Goal: Check status: Check status

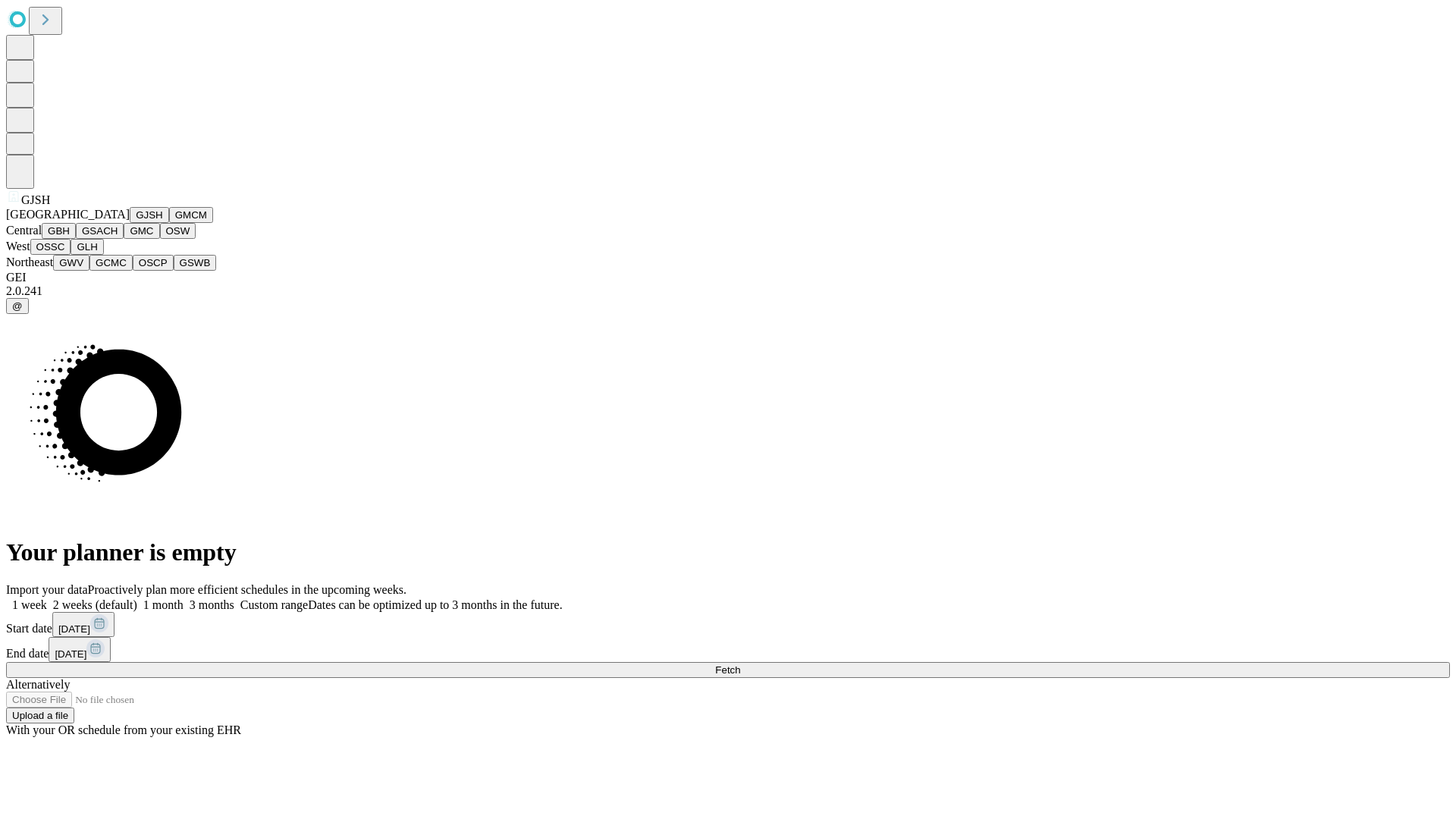
click at [130, 223] on button "GJSH" at bounding box center [149, 215] width 39 height 16
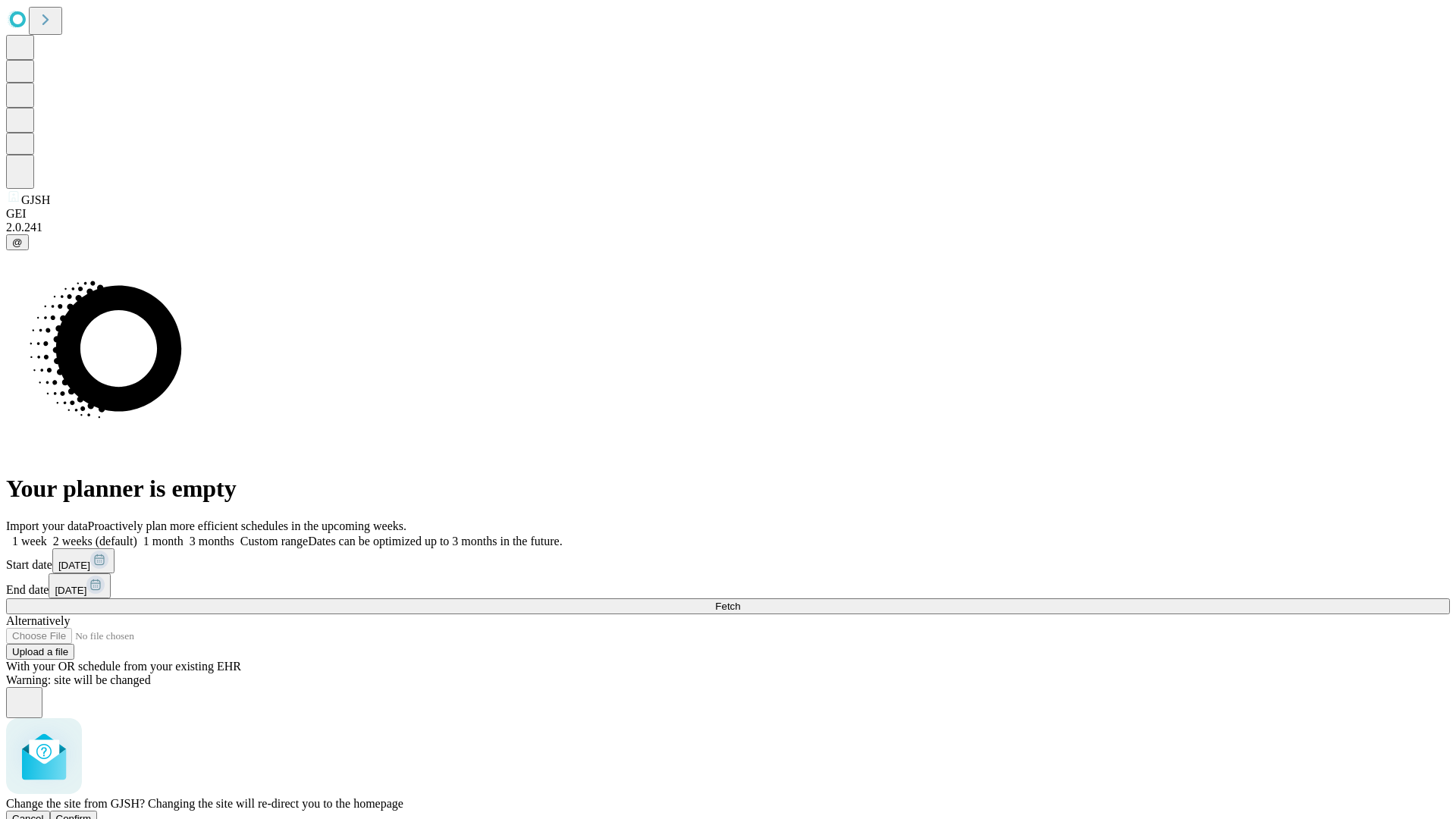
click at [92, 813] on span "Confirm" at bounding box center [73, 819] width 36 height 12
click at [47, 534] on label "1 week" at bounding box center [26, 540] width 41 height 12
click at [740, 601] on span "Fetch" at bounding box center [728, 607] width 25 height 12
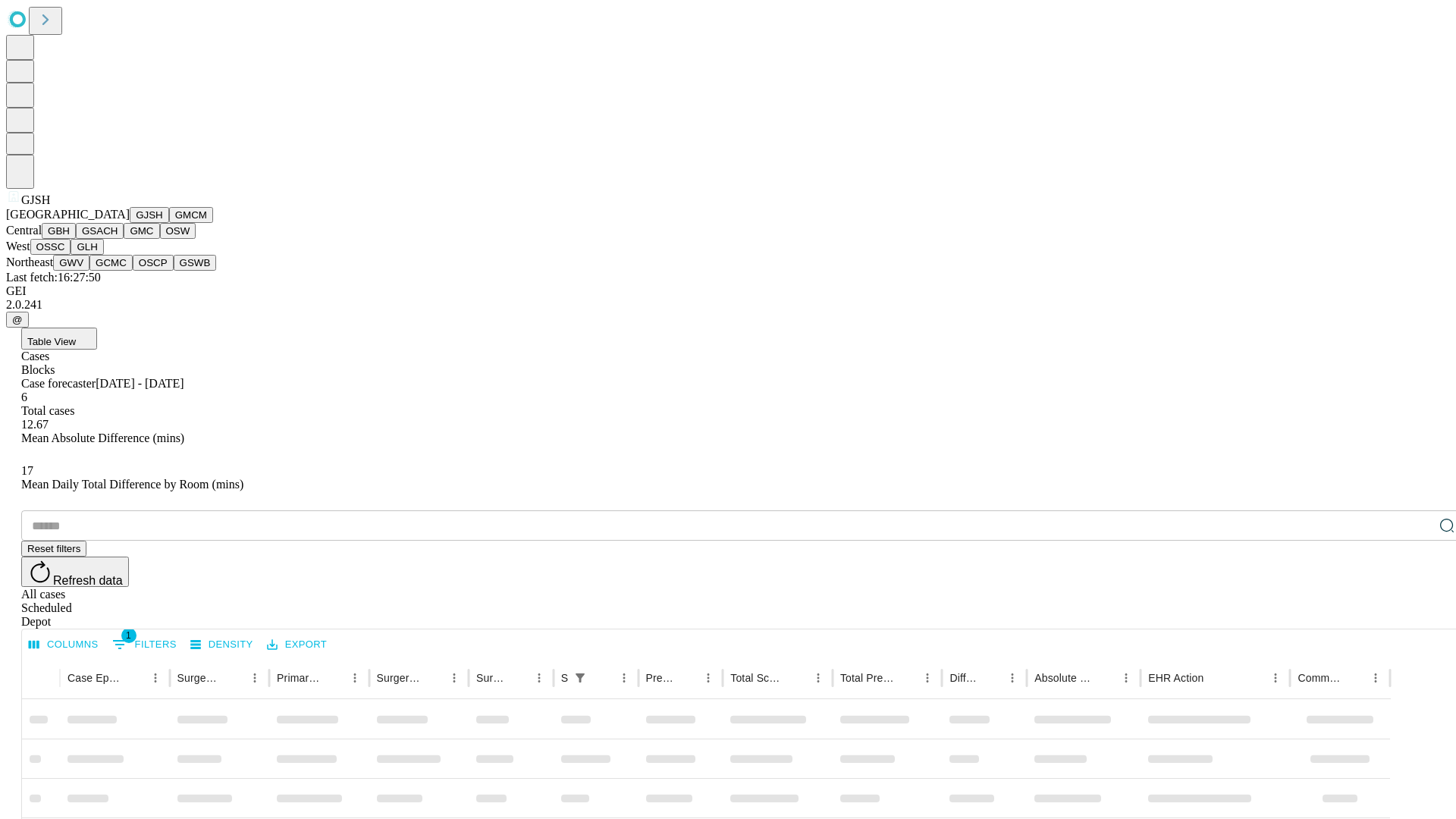
click at [169, 223] on button "GMCM" at bounding box center [191, 215] width 44 height 16
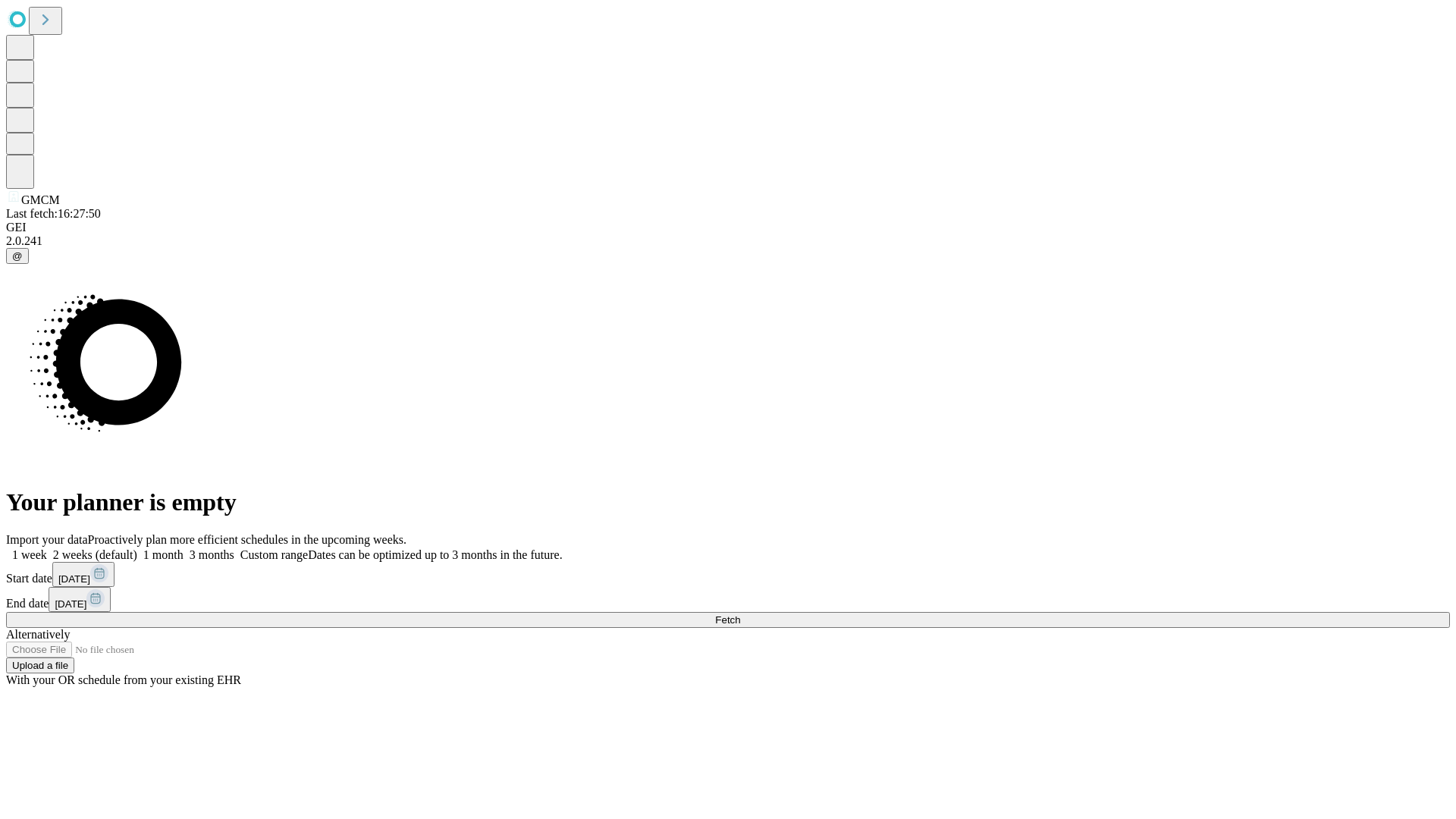
click at [47, 548] on label "1 week" at bounding box center [26, 554] width 41 height 12
click at [740, 614] on span "Fetch" at bounding box center [728, 620] width 25 height 12
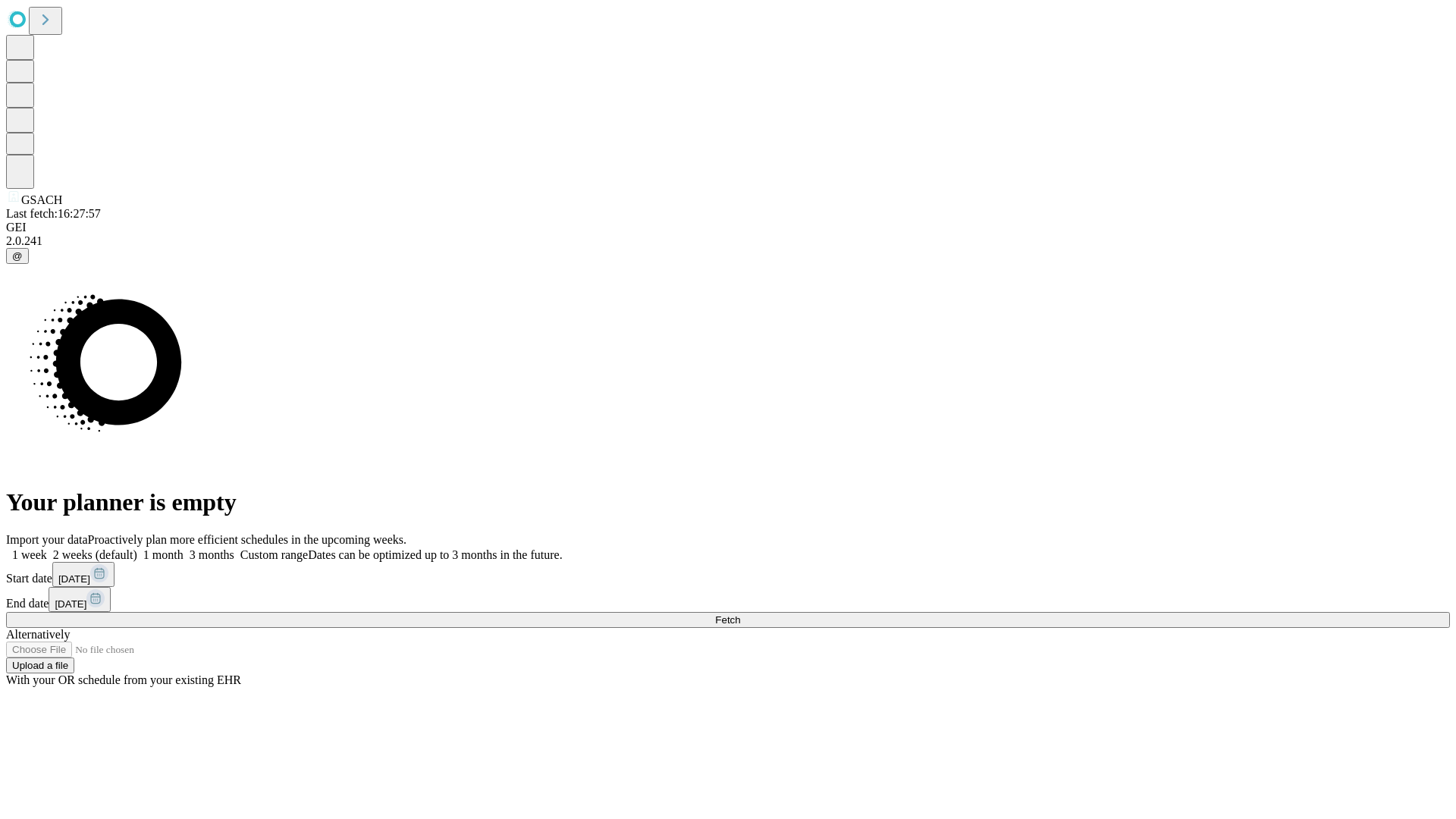
click at [47, 548] on label "1 week" at bounding box center [26, 554] width 41 height 12
click at [740, 614] on span "Fetch" at bounding box center [728, 620] width 25 height 12
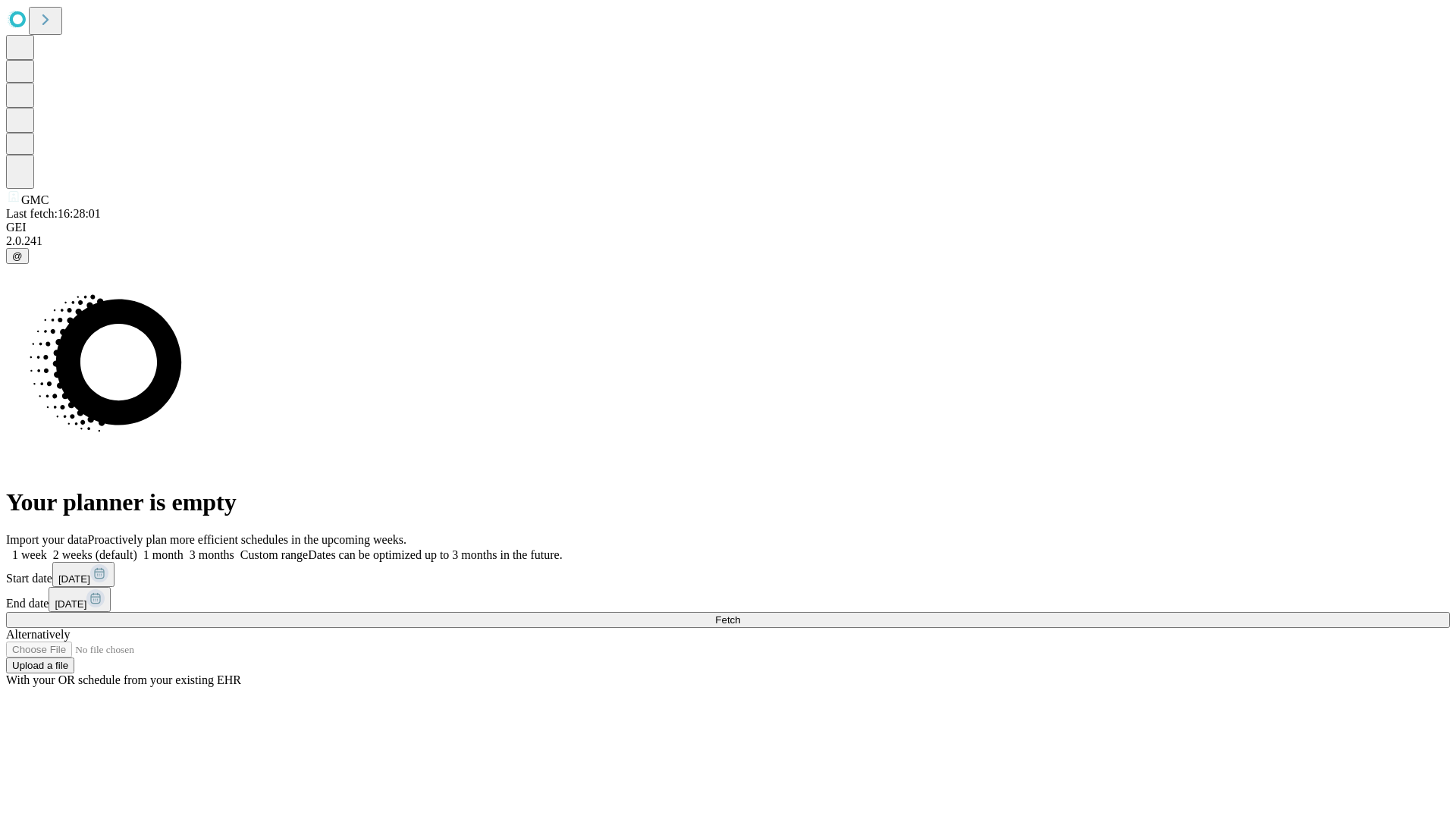
click at [740, 614] on span "Fetch" at bounding box center [728, 620] width 25 height 12
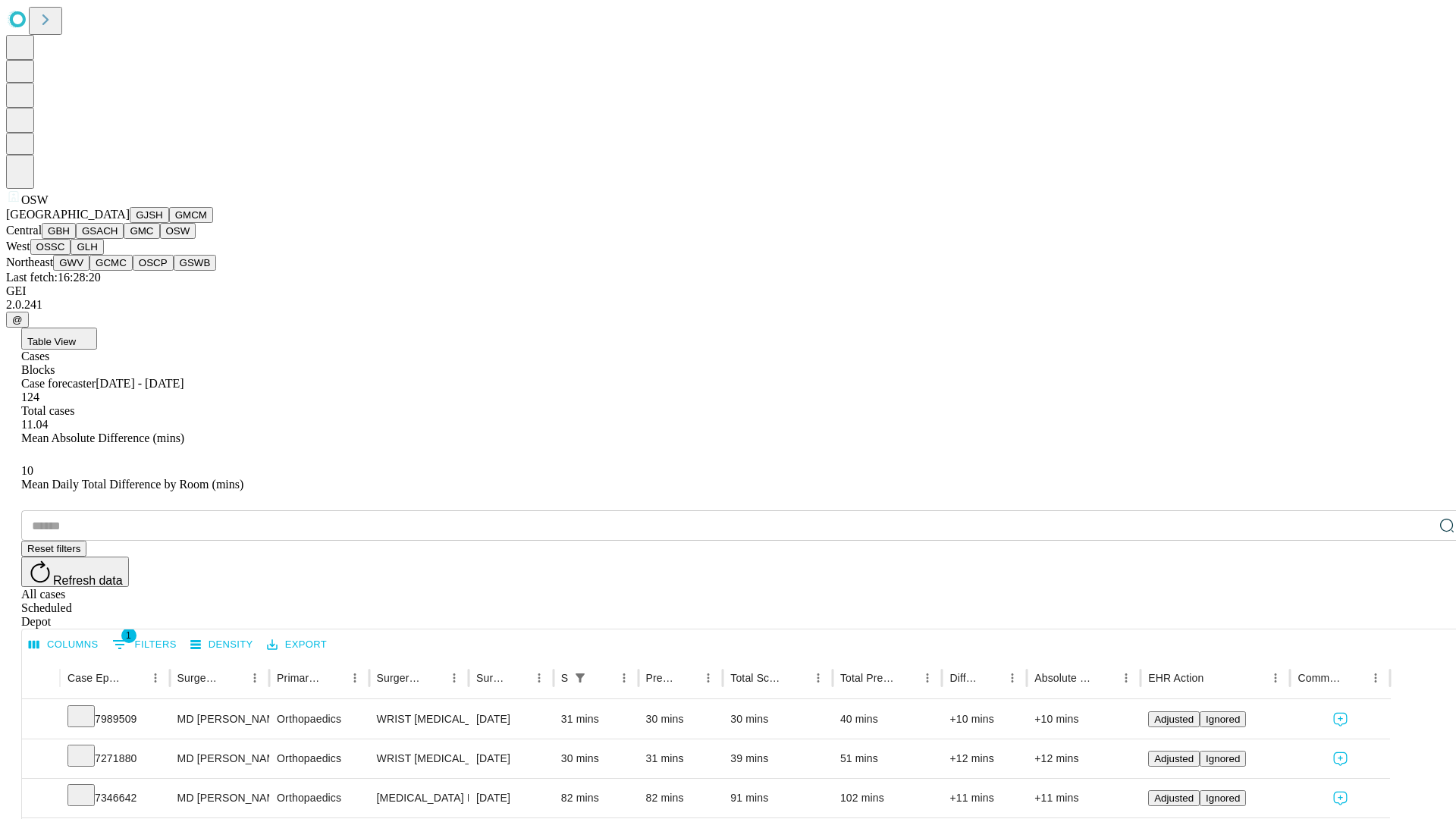
click at [72, 255] on button "OSSC" at bounding box center [50, 246] width 41 height 16
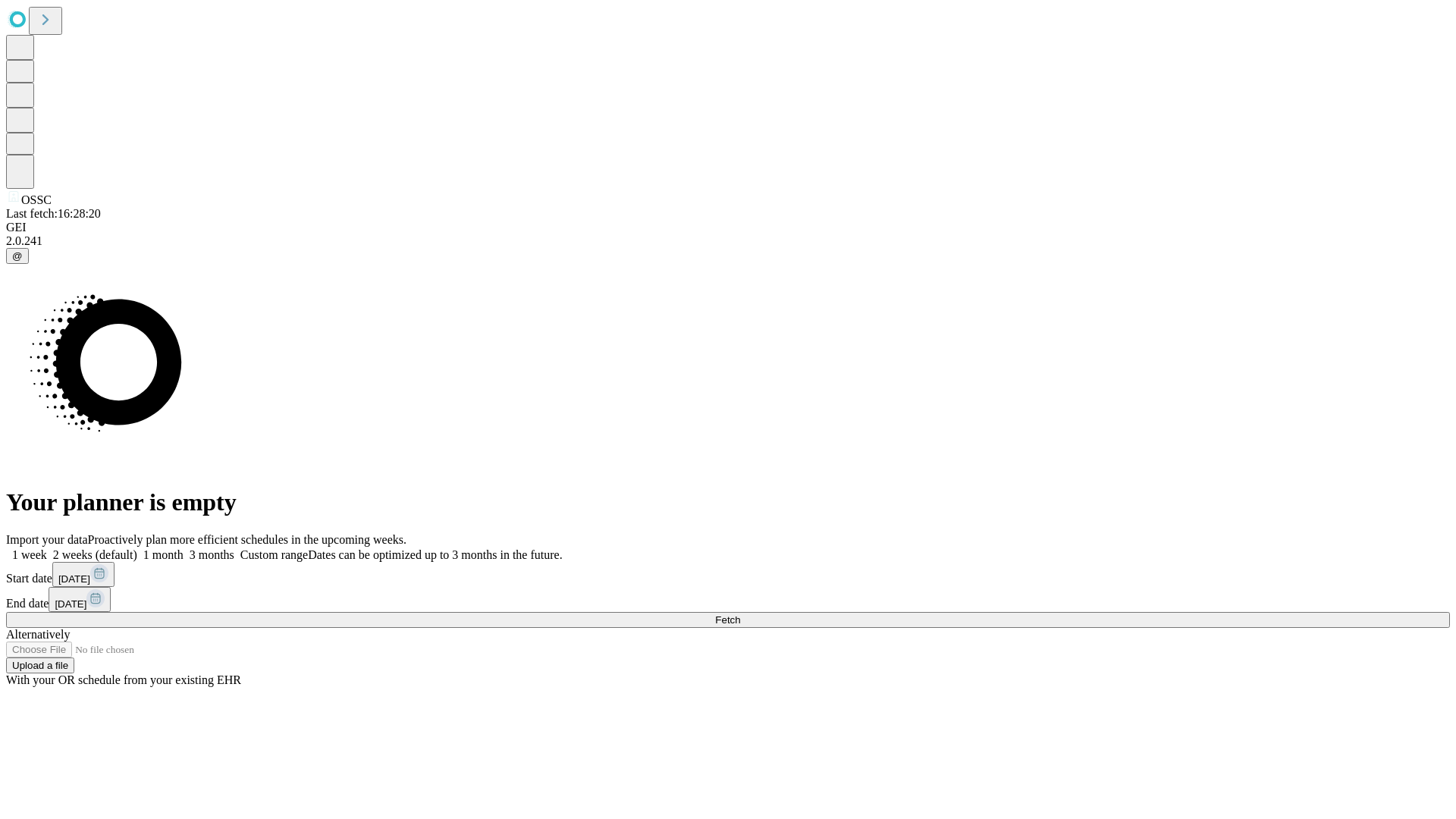
click at [47, 548] on label "1 week" at bounding box center [26, 554] width 41 height 12
click at [740, 614] on span "Fetch" at bounding box center [728, 620] width 25 height 12
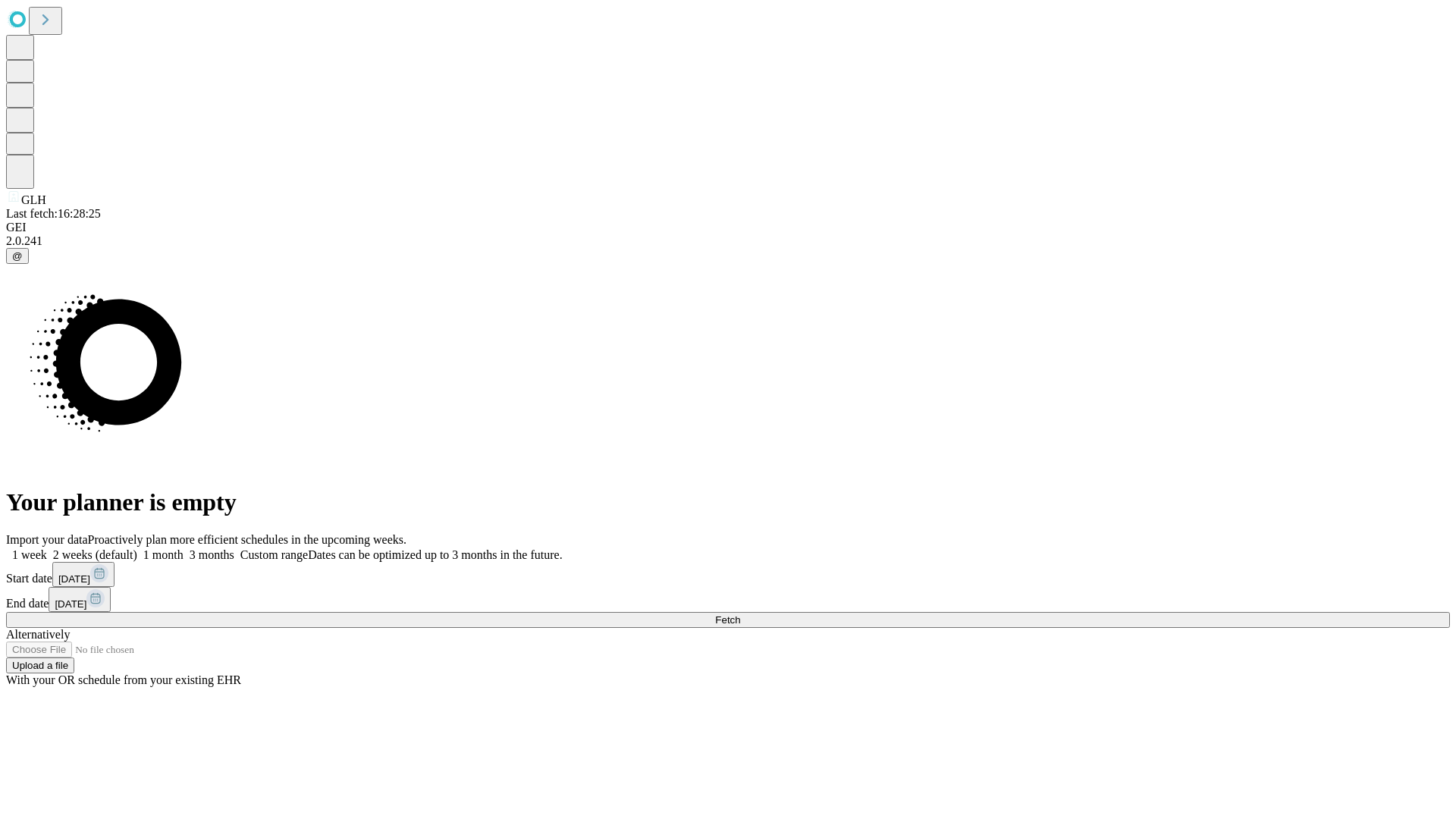
click at [740, 614] on span "Fetch" at bounding box center [728, 620] width 25 height 12
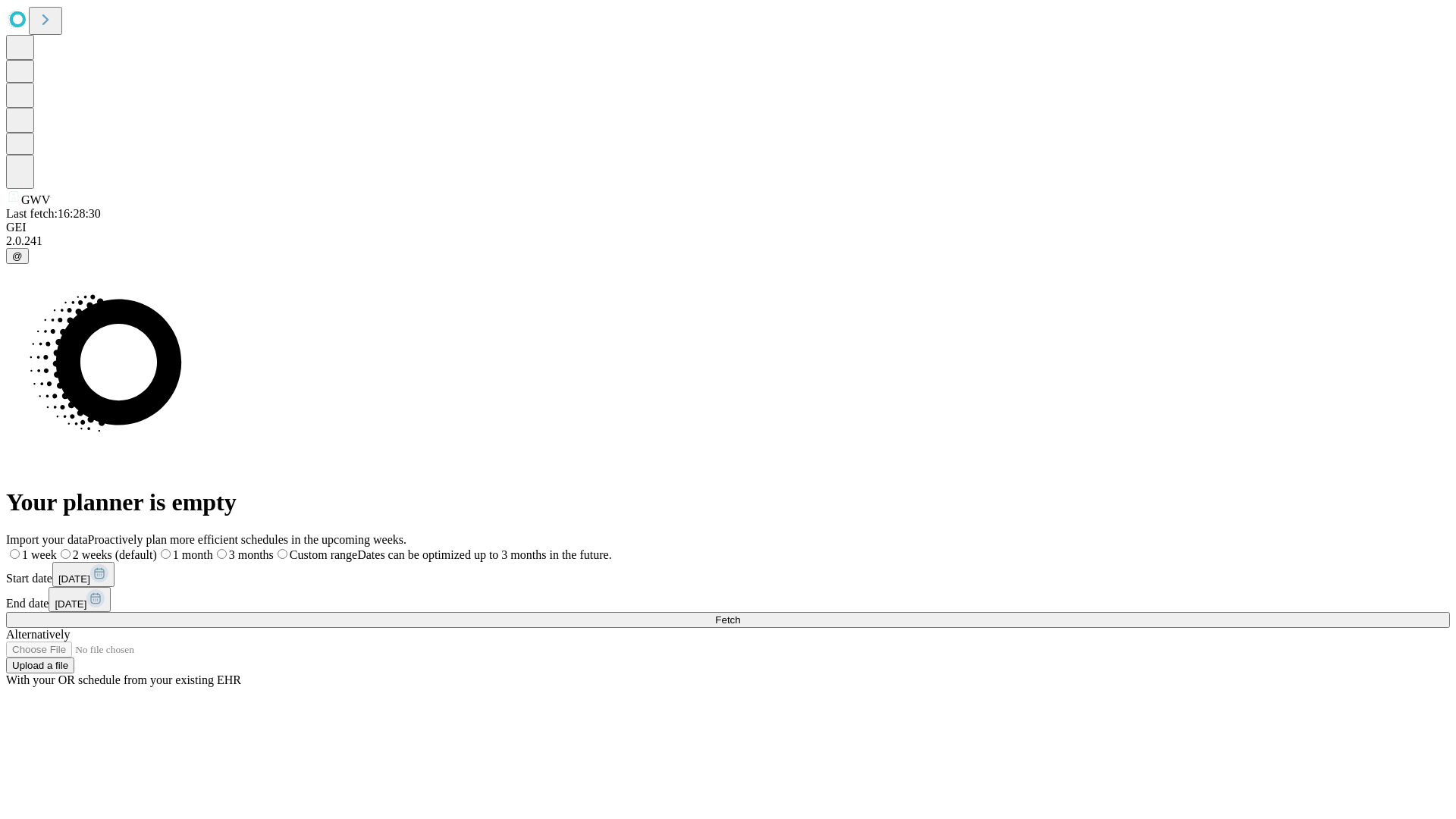
click at [57, 548] on label "1 week" at bounding box center [31, 554] width 51 height 12
click at [740, 614] on span "Fetch" at bounding box center [728, 620] width 25 height 12
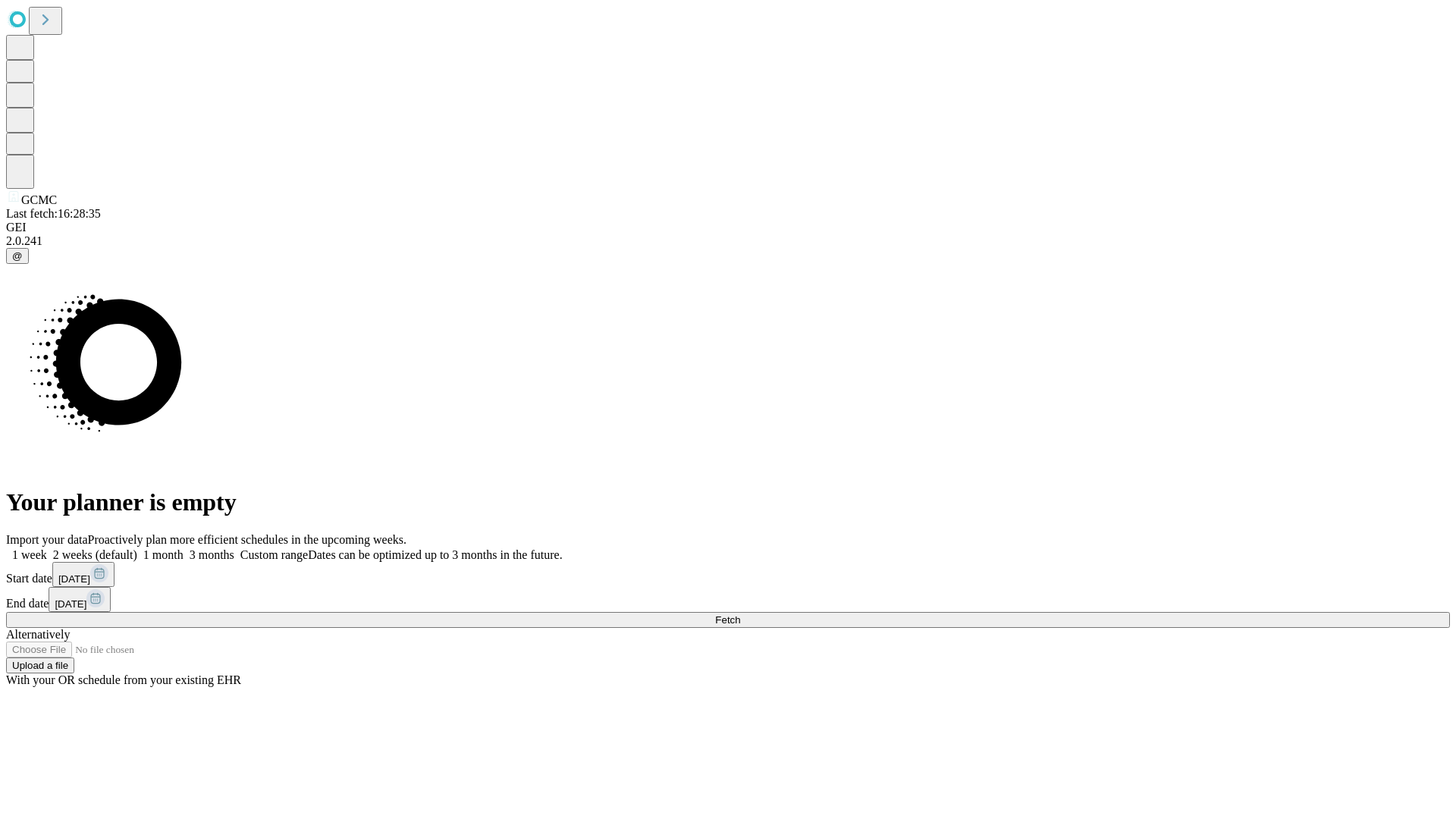
click at [47, 548] on label "1 week" at bounding box center [26, 554] width 41 height 12
click at [740, 614] on span "Fetch" at bounding box center [728, 620] width 25 height 12
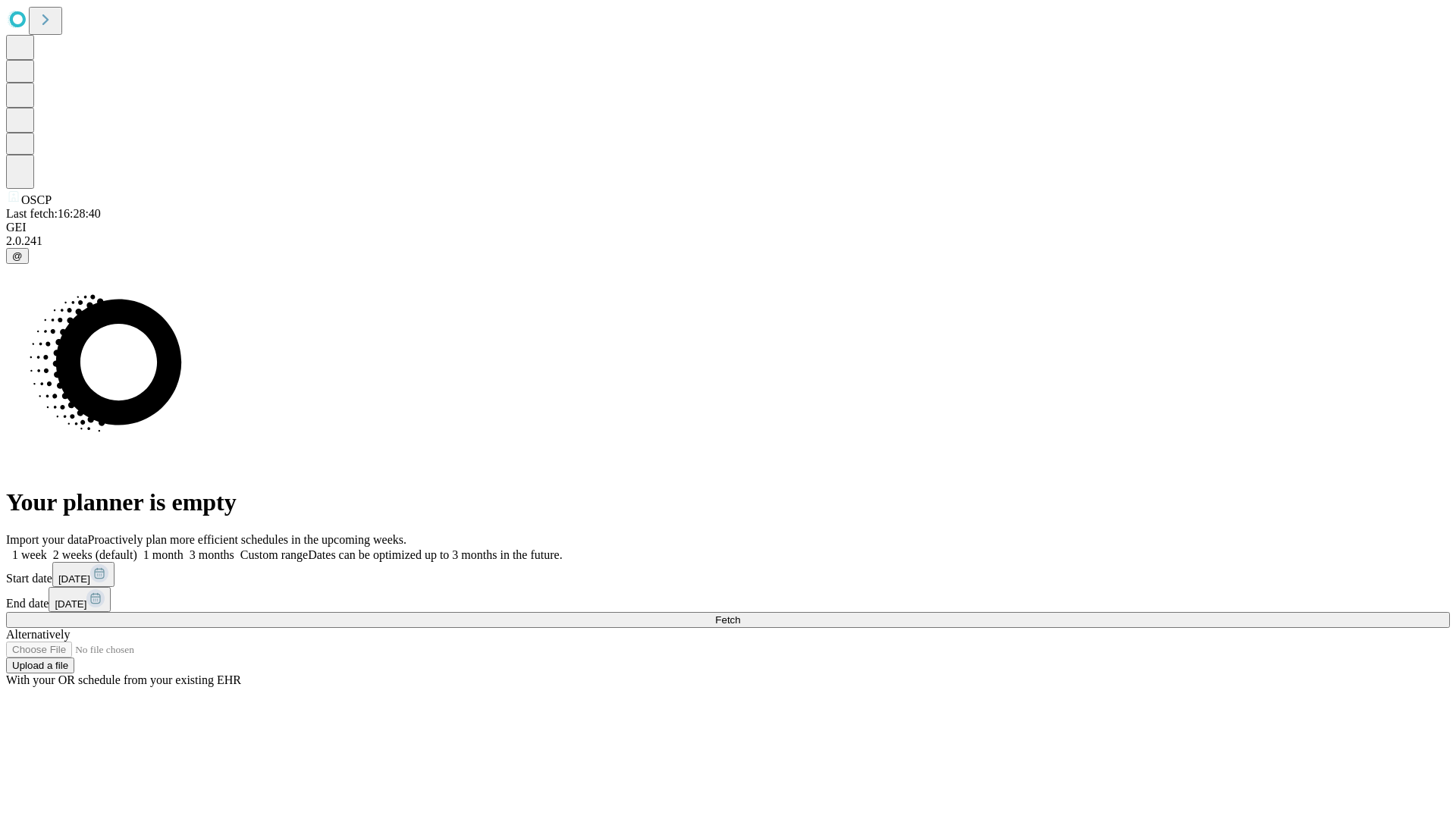
click at [740, 614] on span "Fetch" at bounding box center [728, 620] width 25 height 12
